Goal: Transaction & Acquisition: Purchase product/service

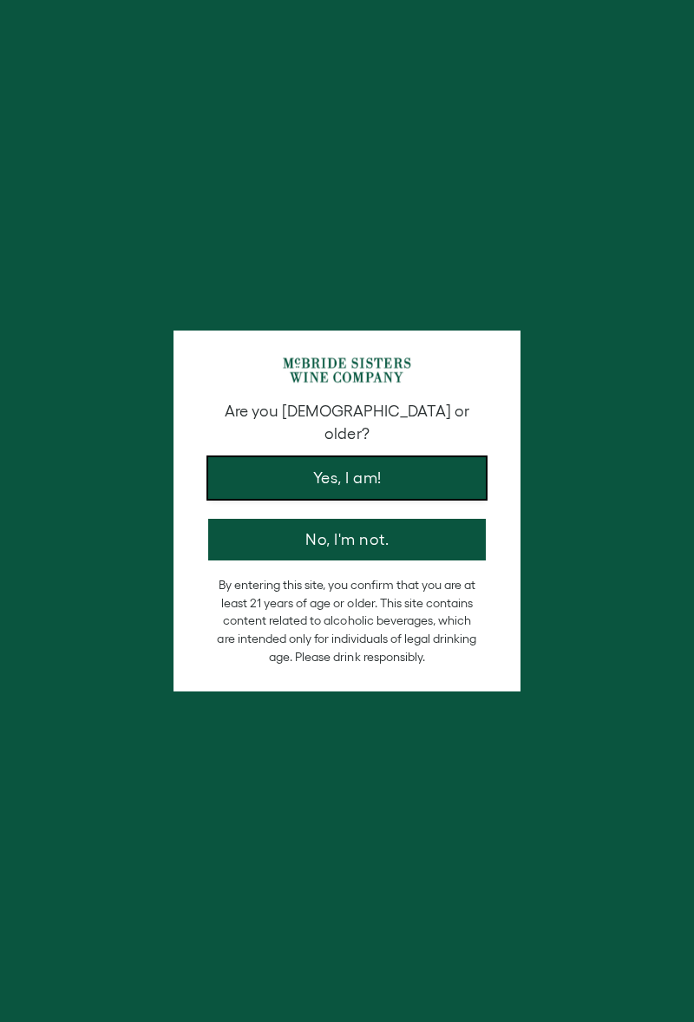
click at [456, 466] on button "Yes, I am!" at bounding box center [347, 478] width 278 height 42
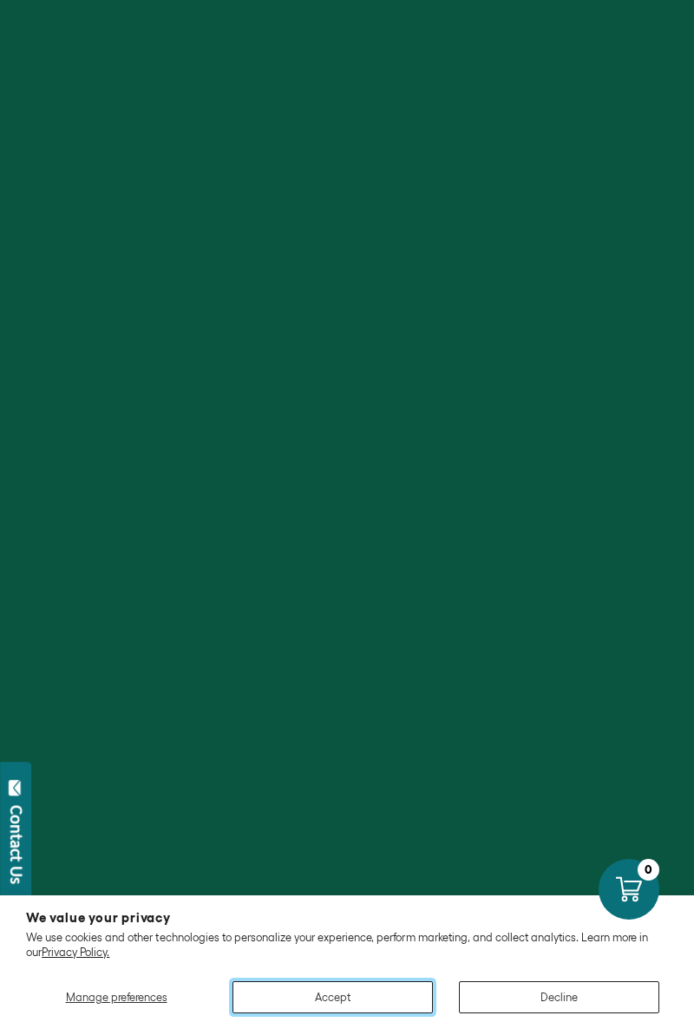
click at [376, 1000] on button "Accept" at bounding box center [332, 997] width 200 height 32
click at [385, 999] on button "Accept" at bounding box center [332, 997] width 200 height 32
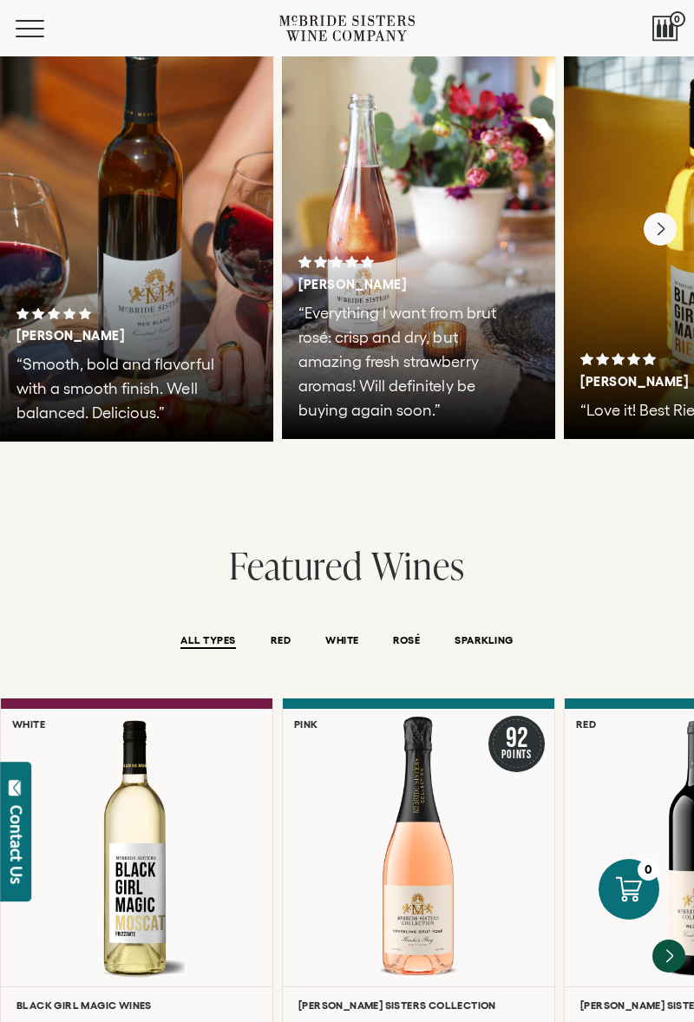
scroll to position [2750, 0]
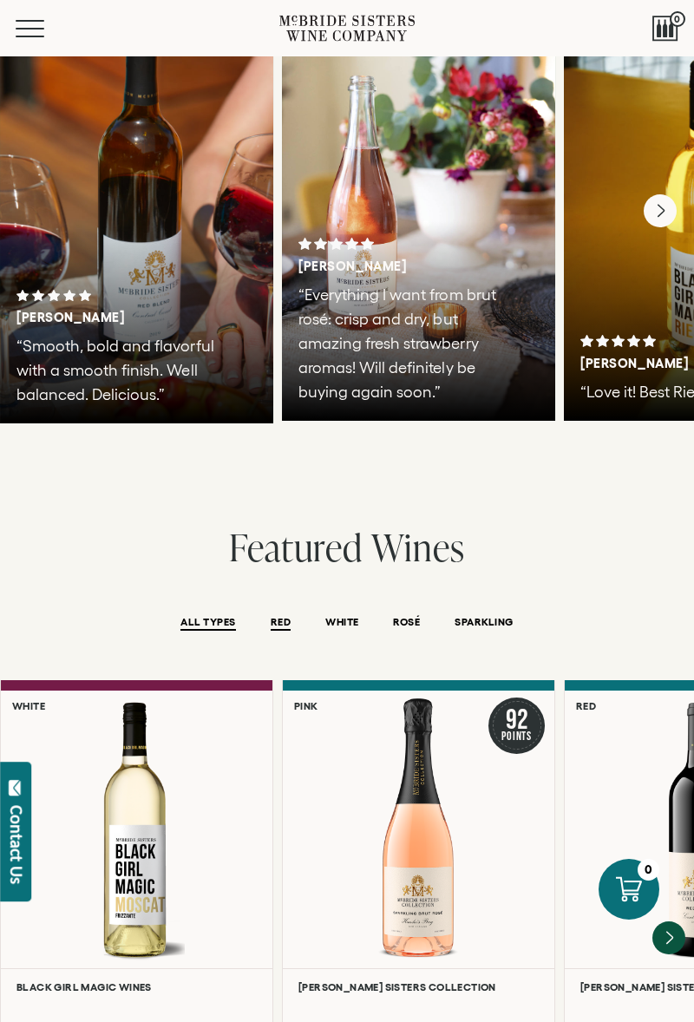
click at [271, 616] on span "RED" at bounding box center [281, 623] width 20 height 15
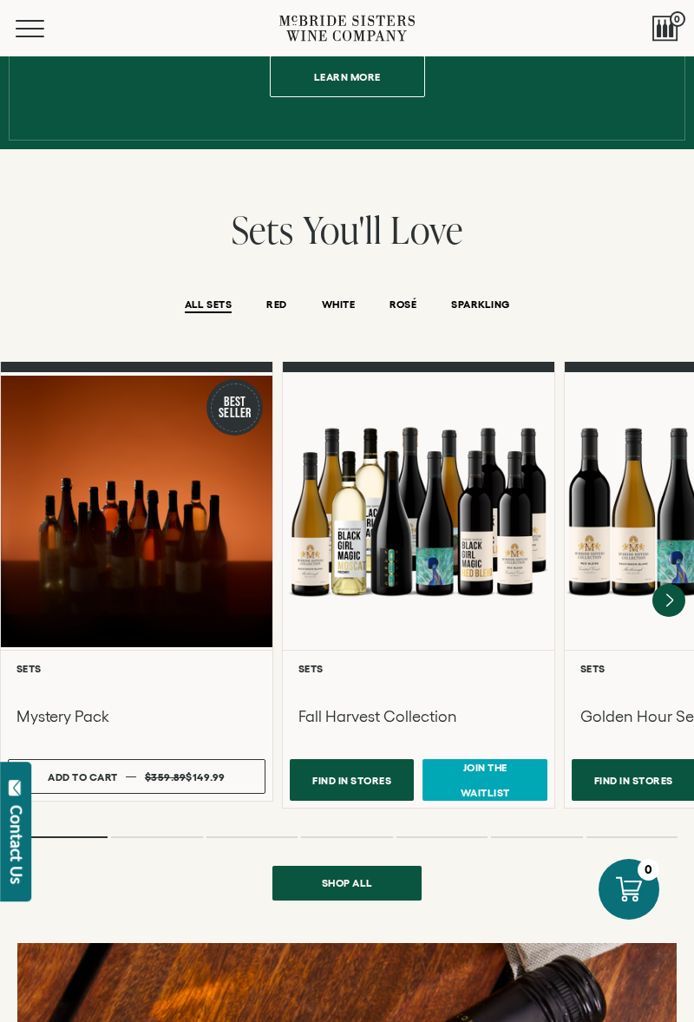
scroll to position [1017, 0]
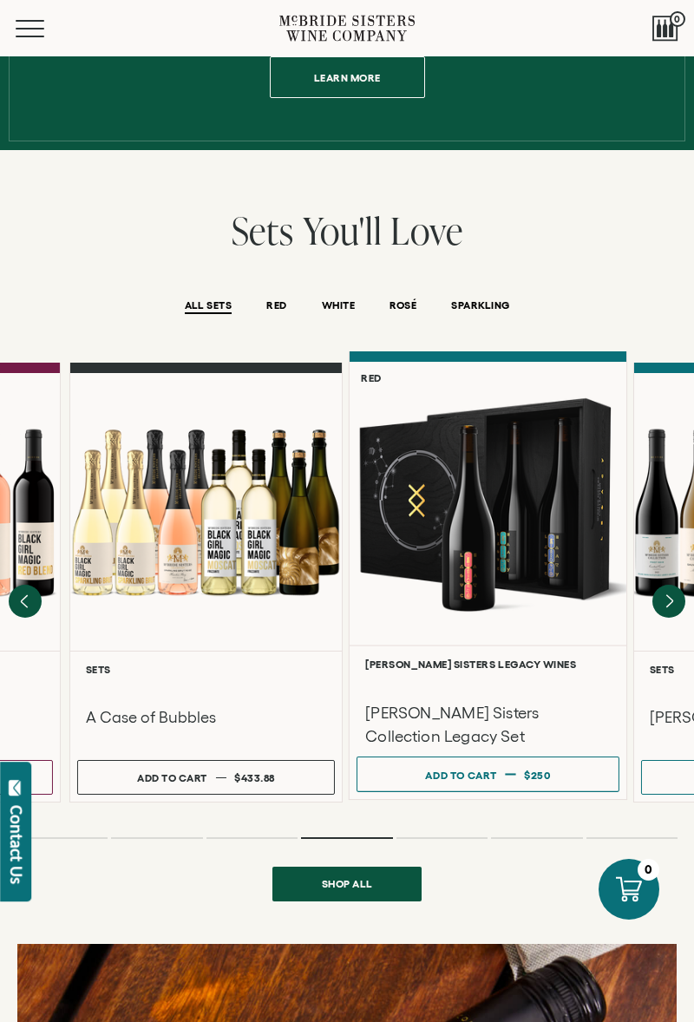
click at [389, 555] on div at bounding box center [488, 503] width 277 height 283
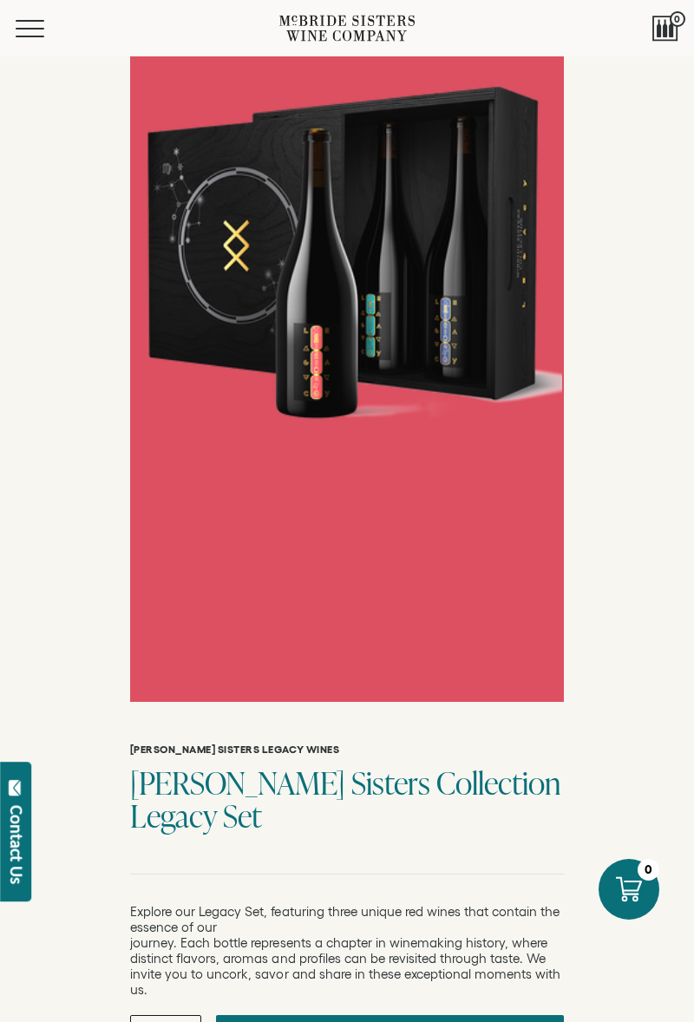
scroll to position [255, 0]
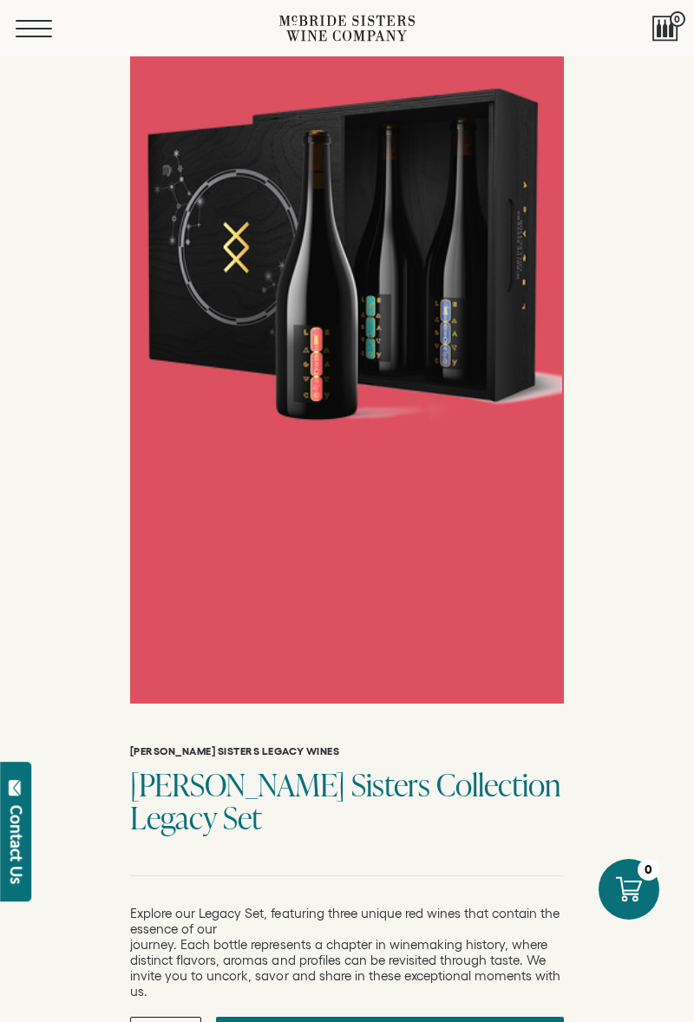
click at [31, 36] on span "Mobile Menu Trigger" at bounding box center [34, 37] width 36 height 2
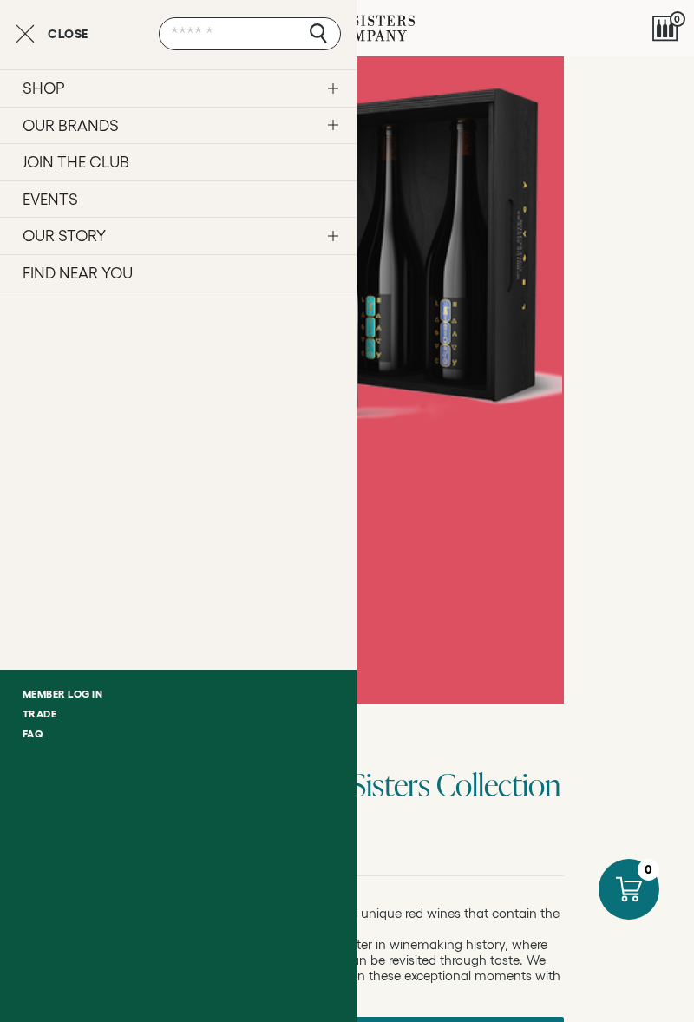
click at [333, 88] on link "SHOP" at bounding box center [178, 87] width 356 height 37
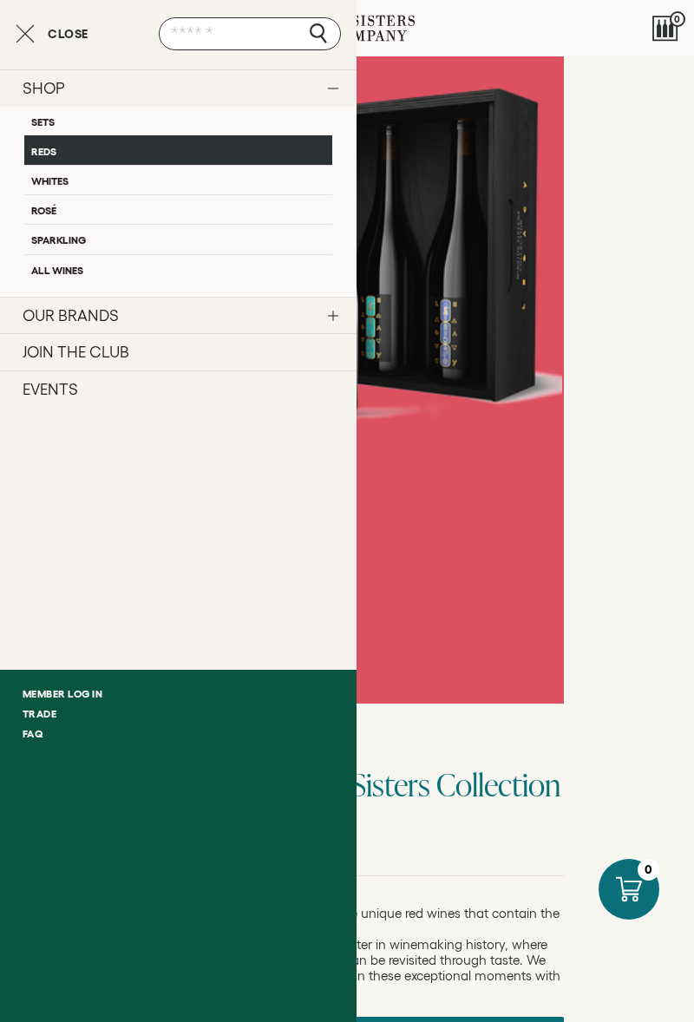
click at [36, 149] on link "Reds" at bounding box center [178, 149] width 308 height 29
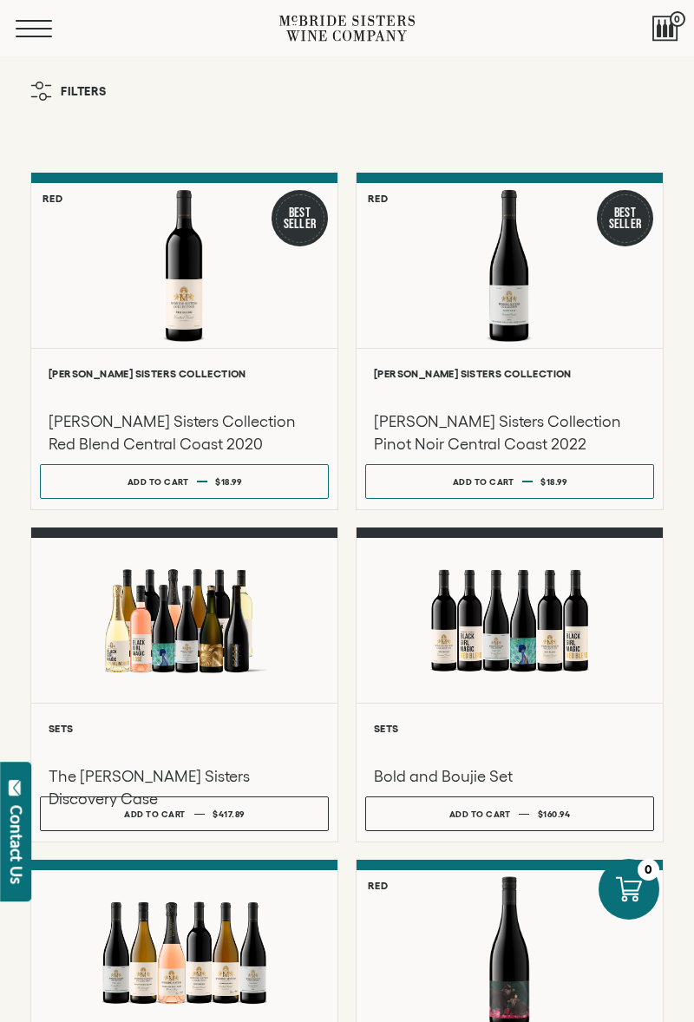
click at [34, 36] on span "Mobile Menu Trigger" at bounding box center [34, 37] width 36 height 2
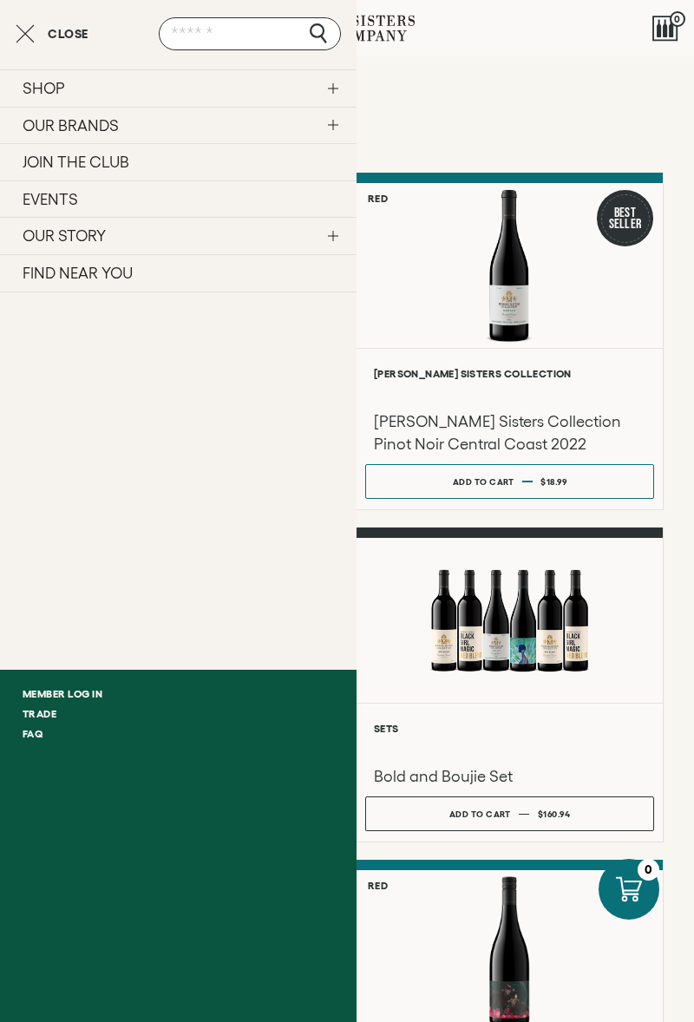
click at [330, 88] on link "SHOP" at bounding box center [178, 87] width 356 height 37
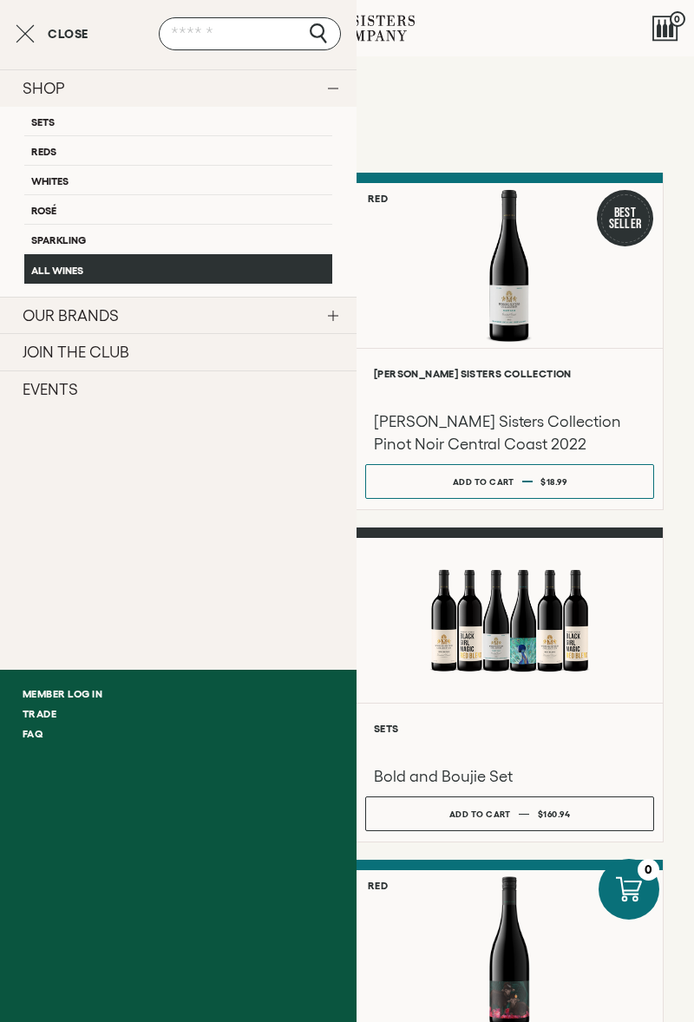
click at [39, 269] on link "All Wines" at bounding box center [178, 268] width 308 height 29
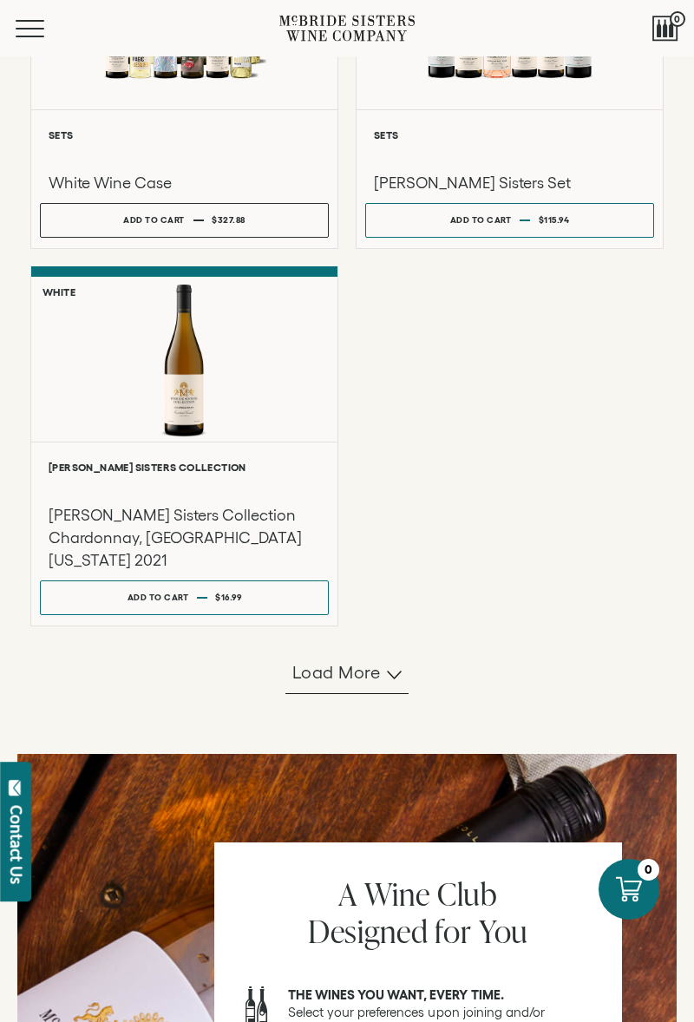
scroll to position [1280, 0]
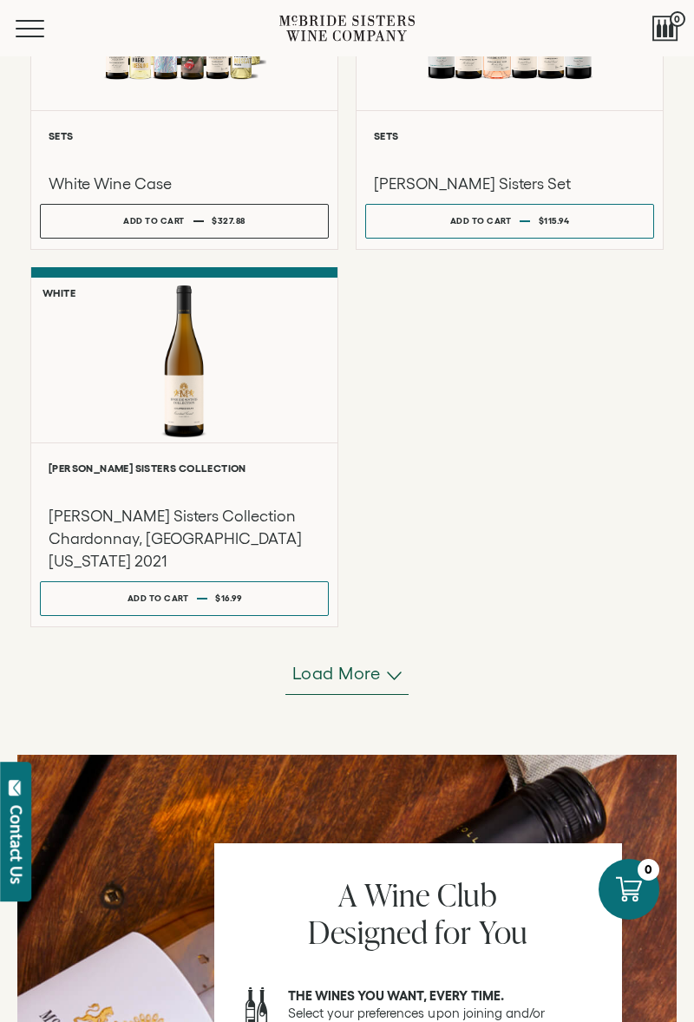
click at [325, 672] on span "Load more" at bounding box center [336, 673] width 88 height 24
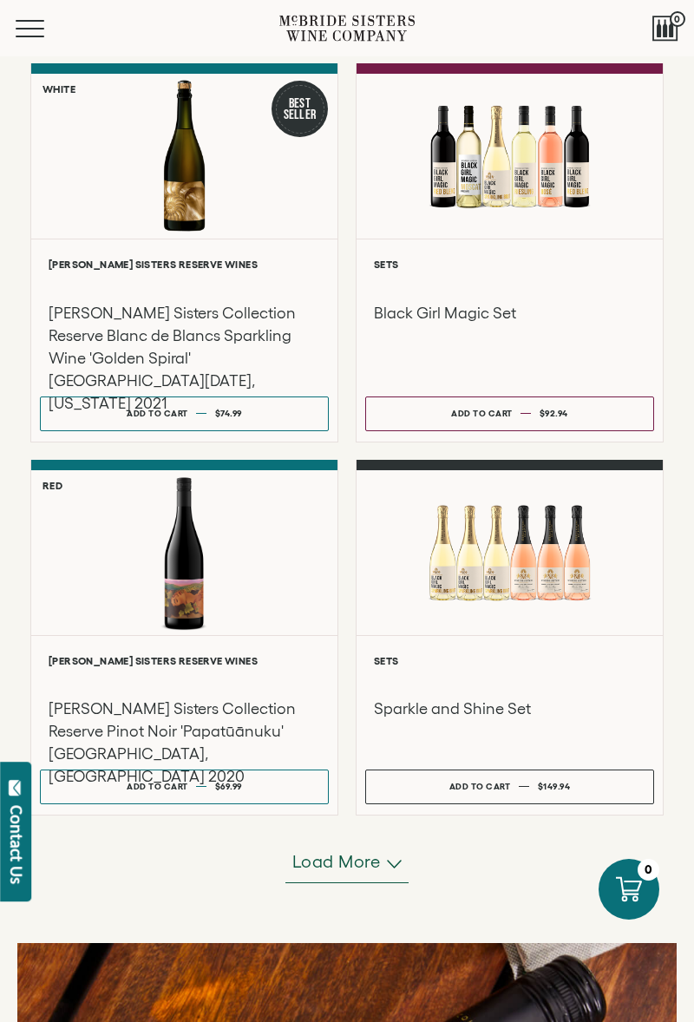
scroll to position [2565, 0]
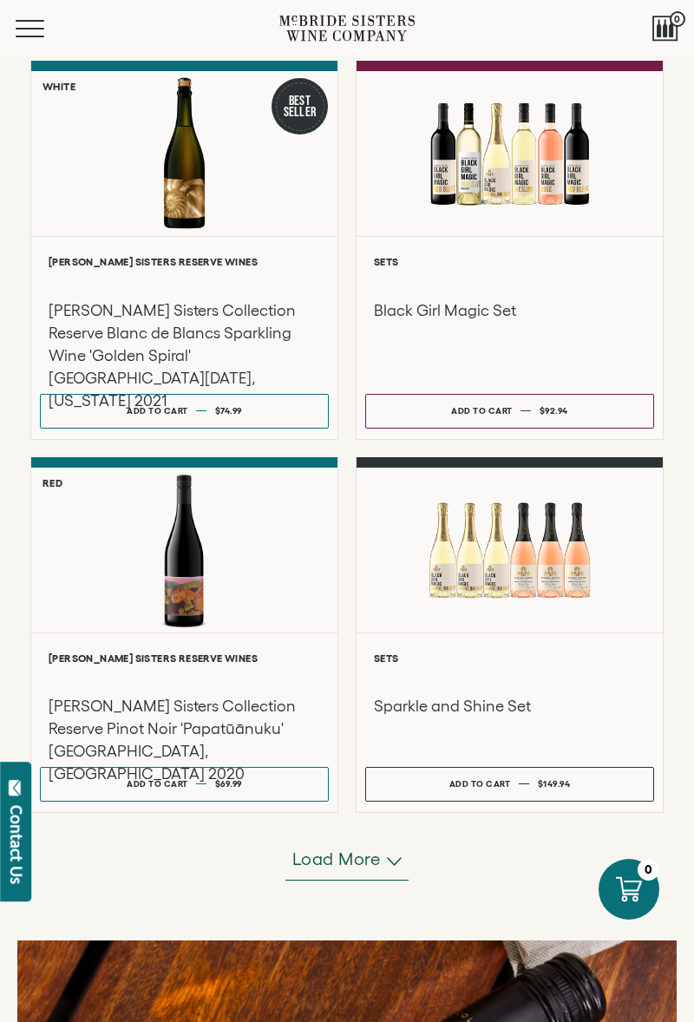
click at [338, 857] on span "Load more" at bounding box center [336, 859] width 88 height 24
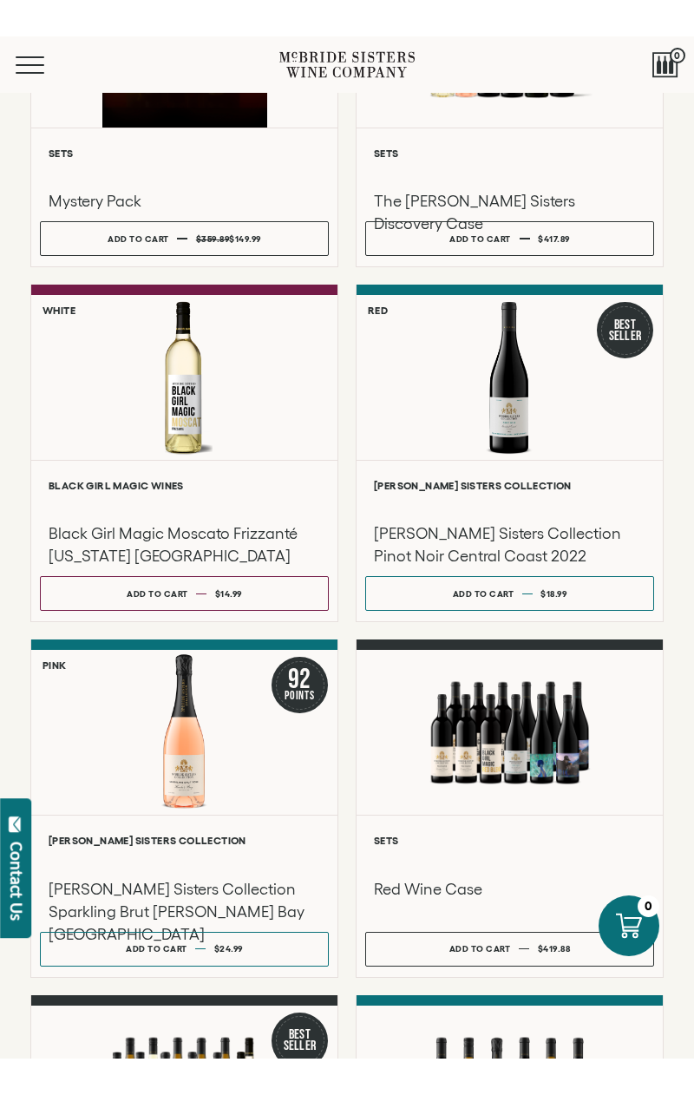
scroll to position [0, 0]
